Goal: Register for event/course

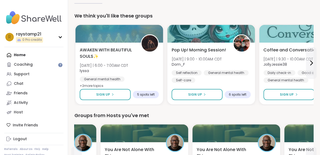
scroll to position [45, 0]
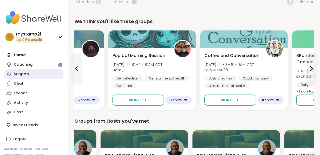
click at [21, 77] on div "Support" at bounding box center [22, 74] width 16 height 5
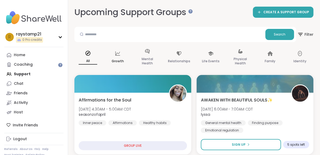
click at [111, 63] on div "Growth" at bounding box center [117, 57] width 27 height 27
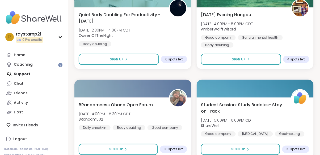
scroll to position [1002, 0]
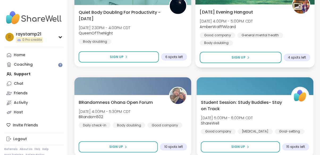
click at [234, 27] on b "AmberWolffWizard" at bounding box center [218, 26] width 36 height 5
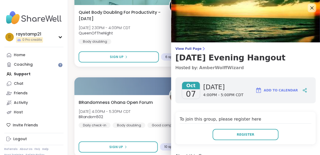
click at [228, 70] on link "AmberWolffWizard" at bounding box center [221, 68] width 45 height 6
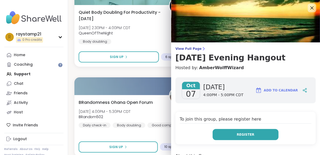
click at [264, 135] on button "Register" at bounding box center [246, 134] width 66 height 11
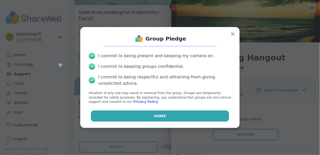
click at [217, 111] on button "Agree" at bounding box center [160, 116] width 138 height 11
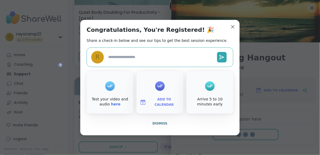
type textarea "*"
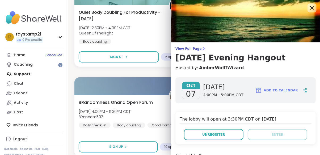
click at [312, 7] on icon at bounding box center [311, 7] width 3 height 3
